Goal: Information Seeking & Learning: Learn about a topic

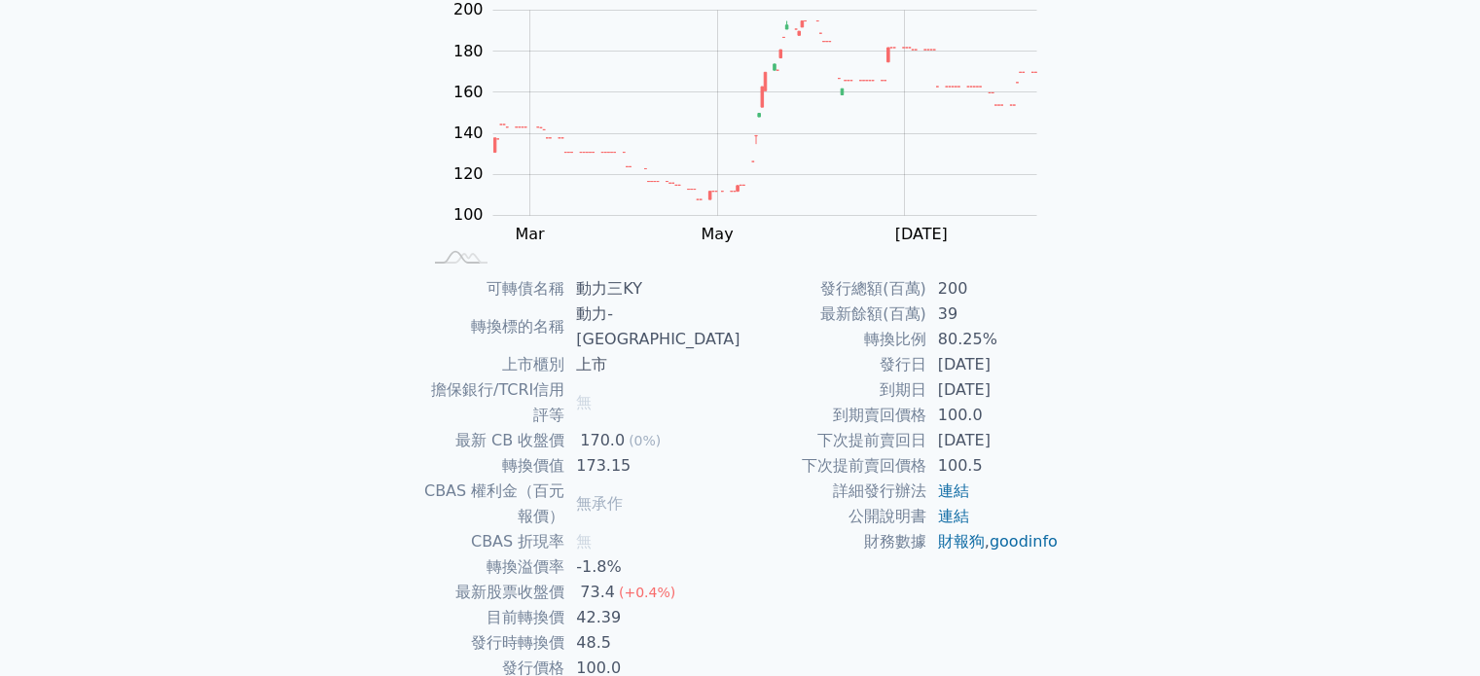
scroll to position [225, 0]
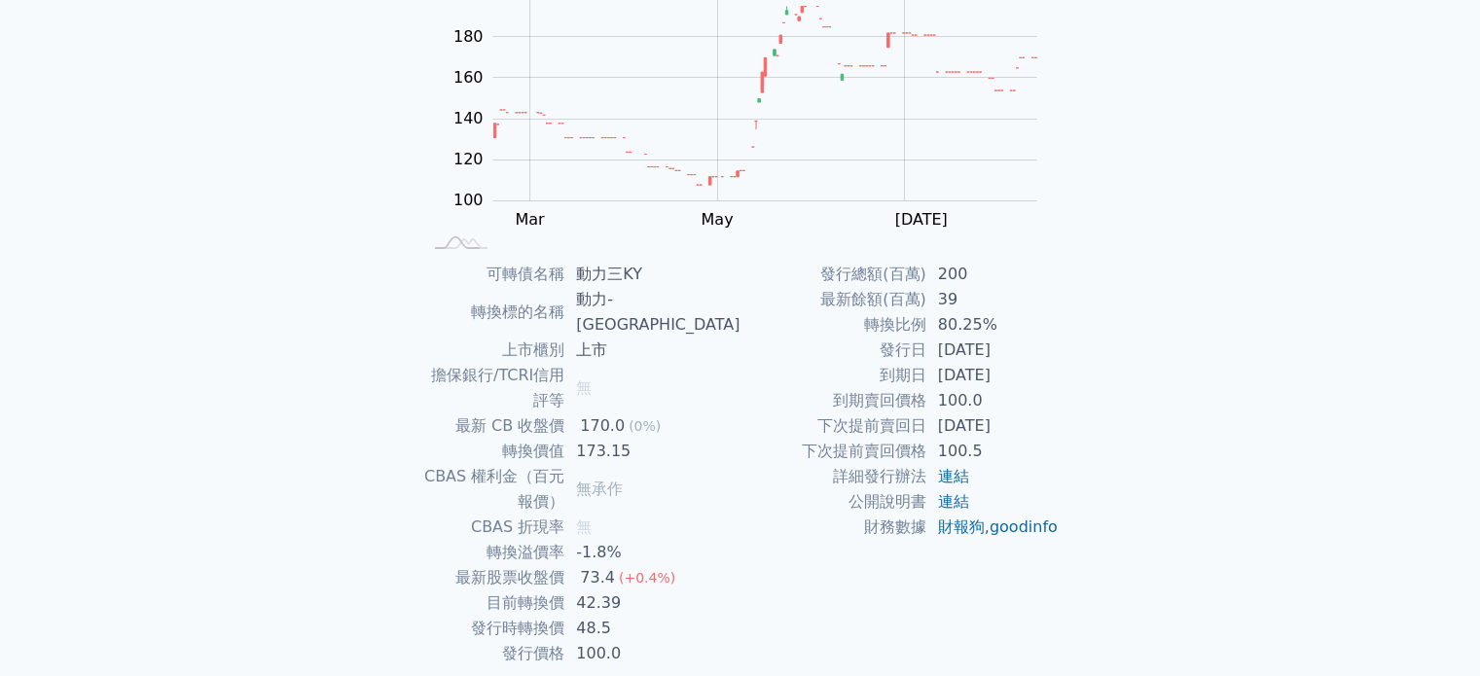
drag, startPoint x: 818, startPoint y: 401, endPoint x: 985, endPoint y: 386, distance: 167.0
click at [985, 386] on tbody "發行總額(百萬) 200 最新餘額(百萬) 39 轉換比例 80.25% 發行日 [DATE] 到期日 [DATE] 到期賣回價格 100.0 下次提前賣回日…" at bounding box center [899, 401] width 319 height 278
drag, startPoint x: 993, startPoint y: 397, endPoint x: 769, endPoint y: 397, distance: 224.8
click at [769, 397] on tr "到期賣回價格 100.0" at bounding box center [899, 400] width 319 height 25
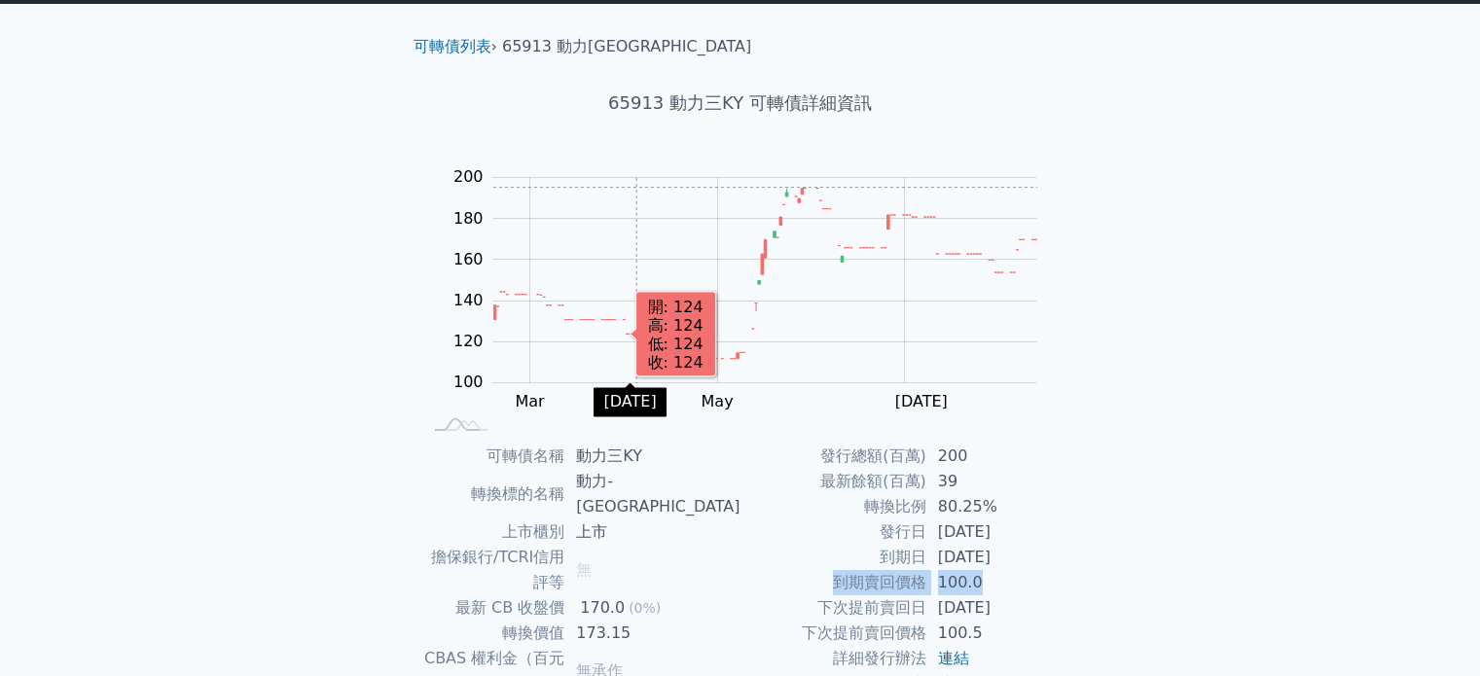
scroll to position [0, 0]
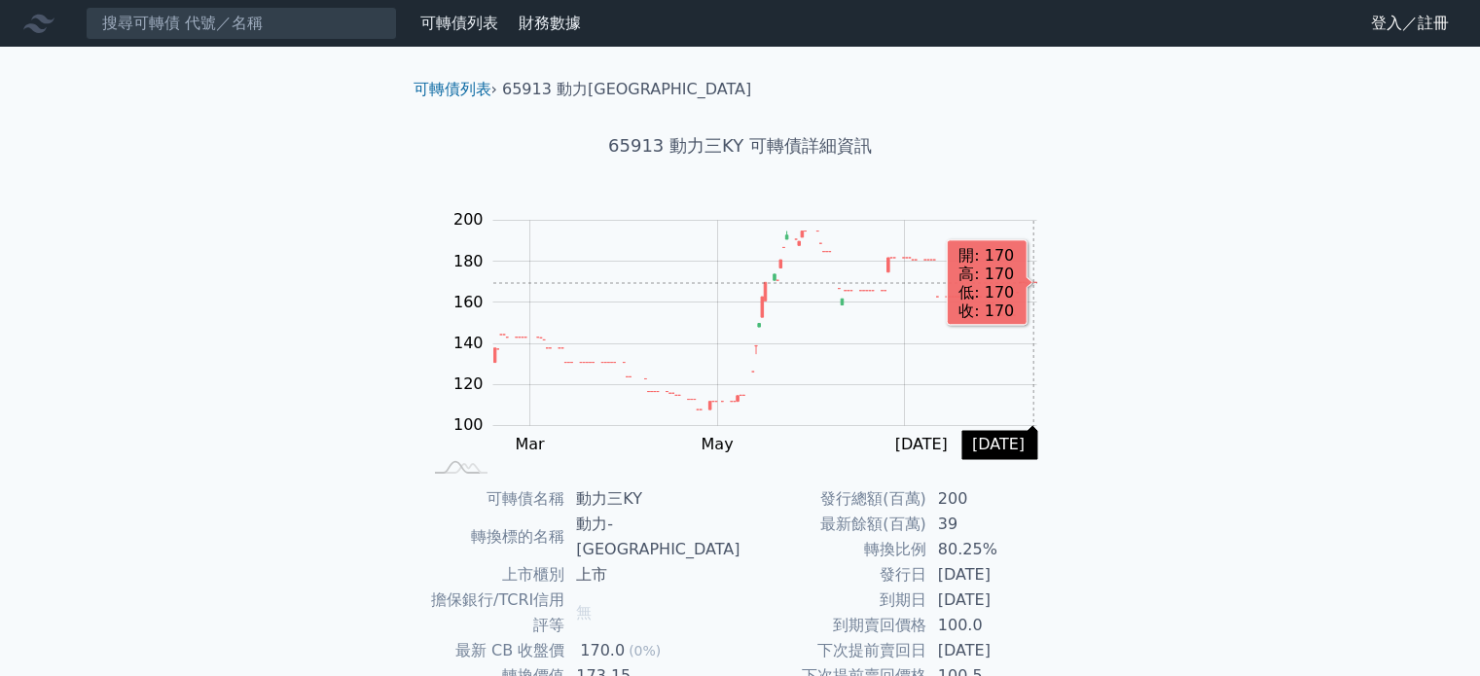
click at [1032, 283] on rect "Chart" at bounding box center [765, 323] width 544 height 205
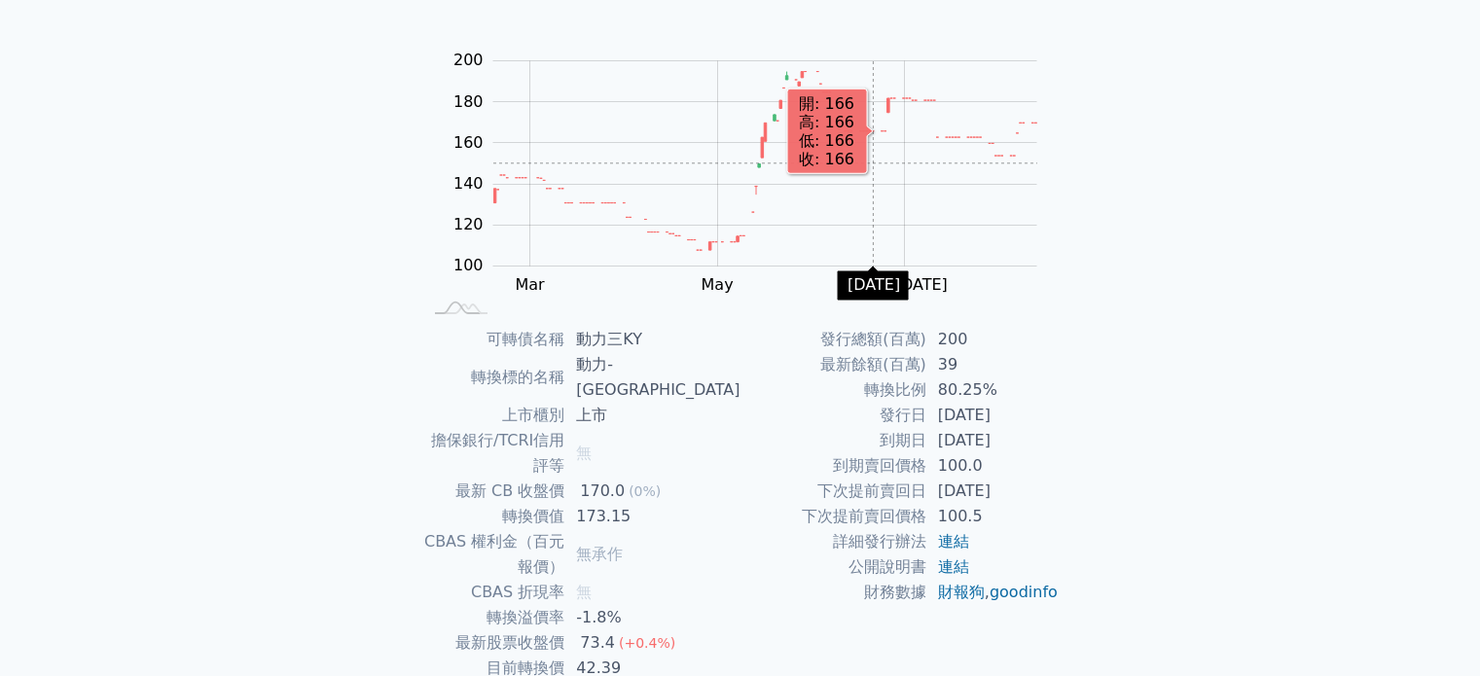
scroll to position [225, 0]
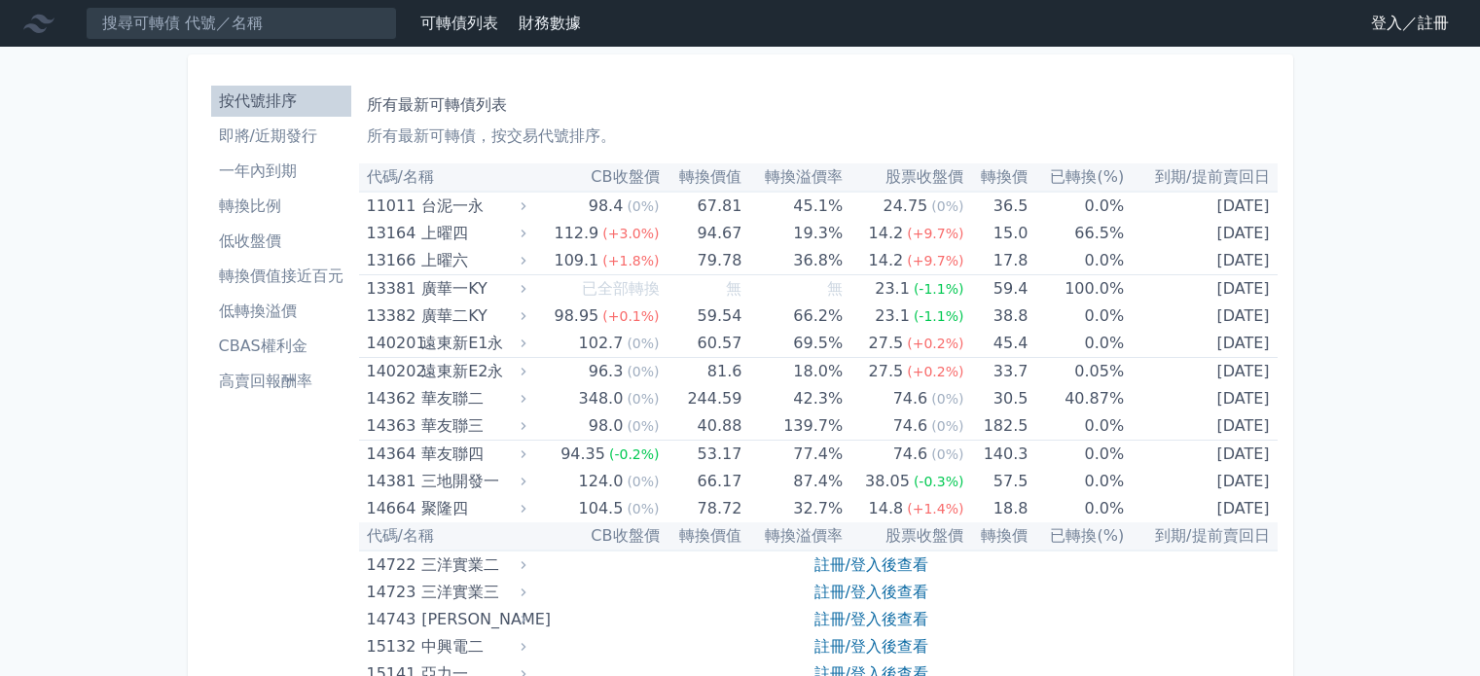
scroll to position [11438, 0]
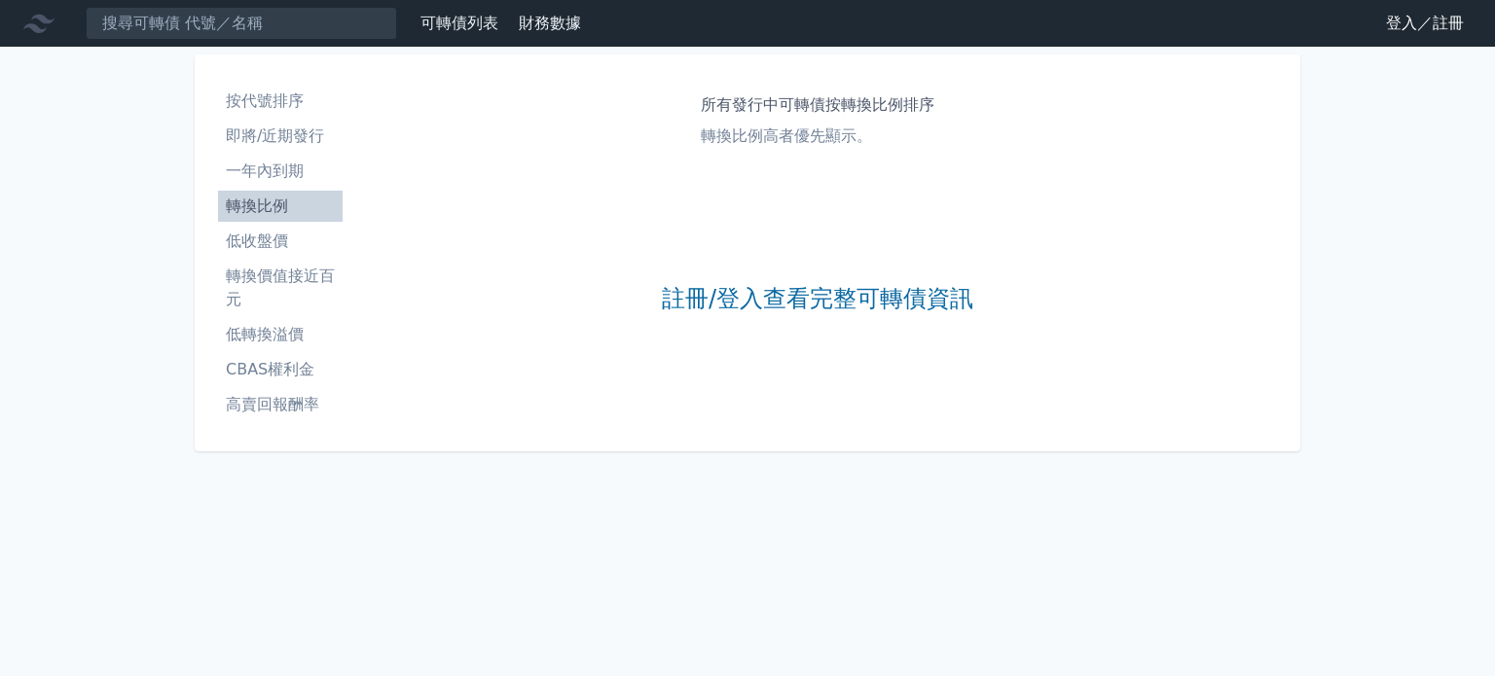
click at [266, 172] on li "一年內到期" at bounding box center [280, 171] width 125 height 23
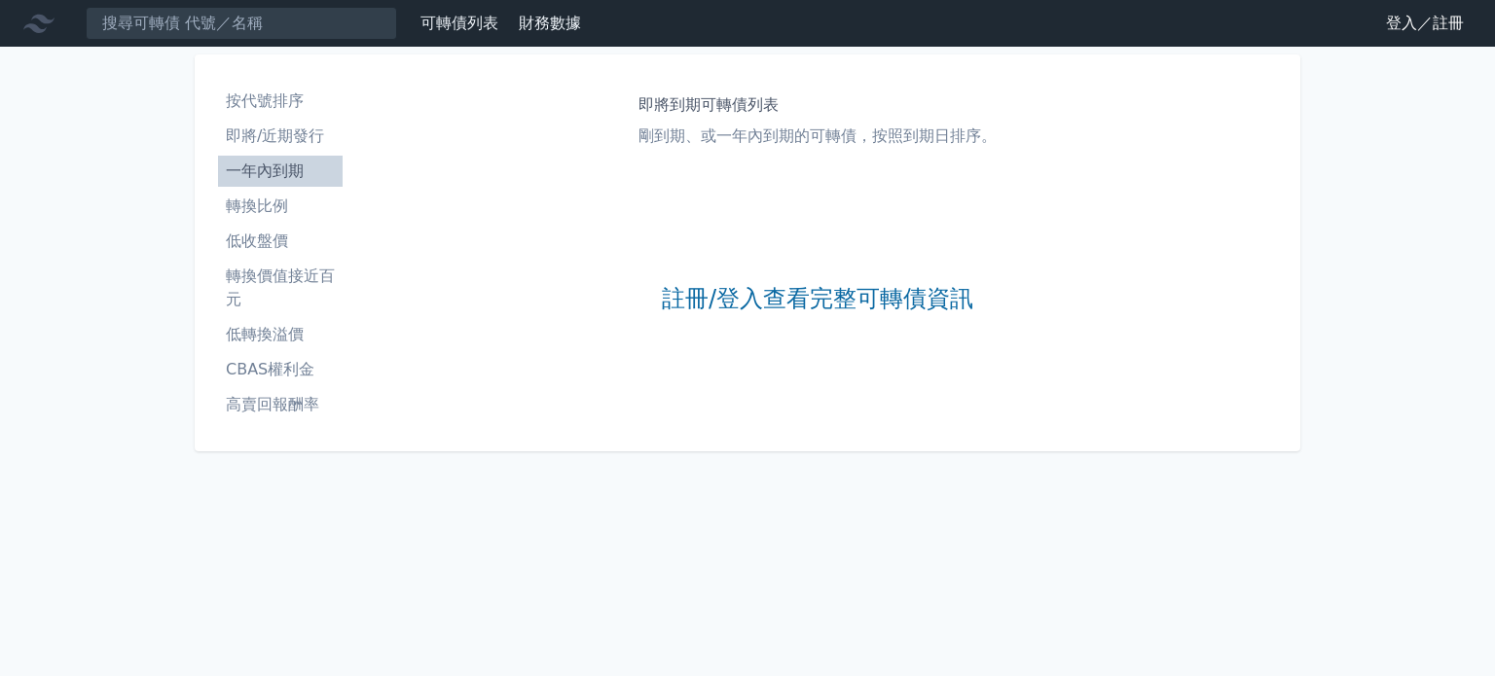
click at [273, 147] on li "即將/近期發行" at bounding box center [280, 136] width 125 height 23
click at [244, 100] on li "按代號排序" at bounding box center [280, 101] width 125 height 23
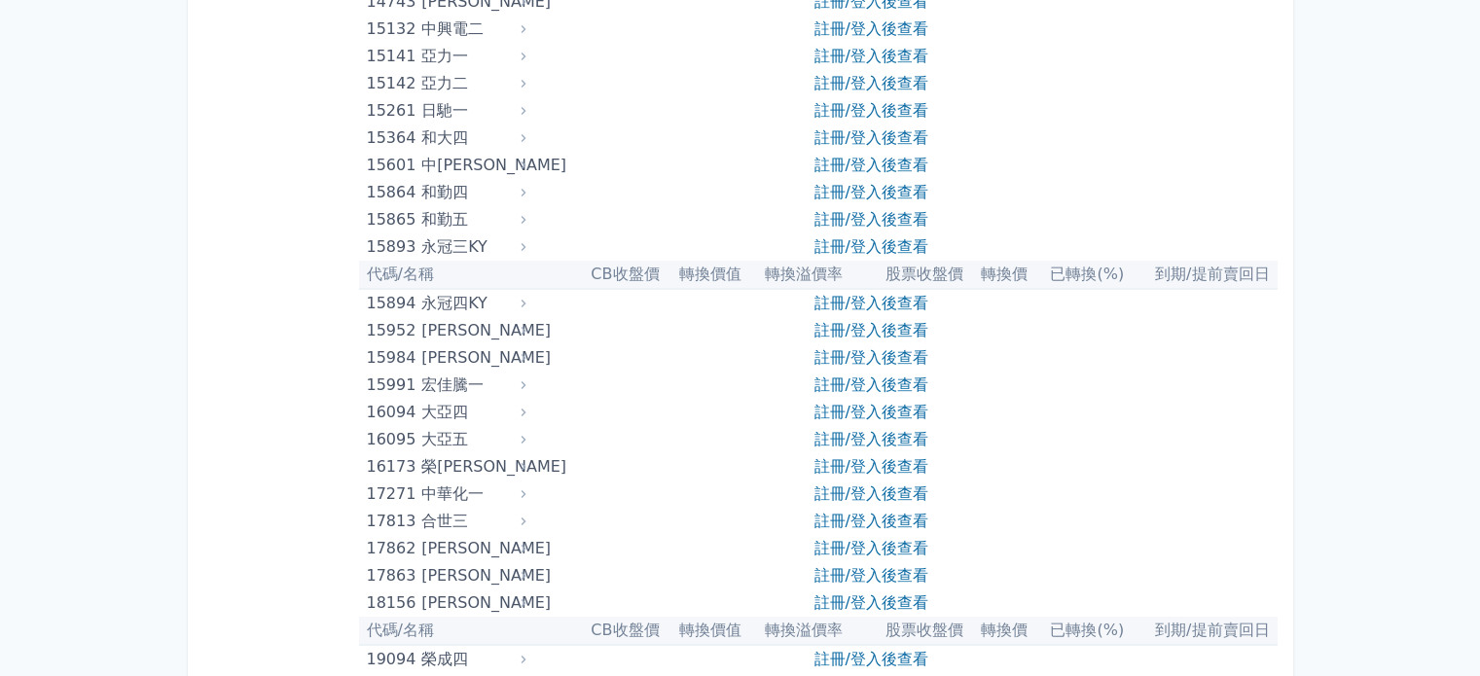
scroll to position [584, 0]
